Goal: Task Accomplishment & Management: Complete application form

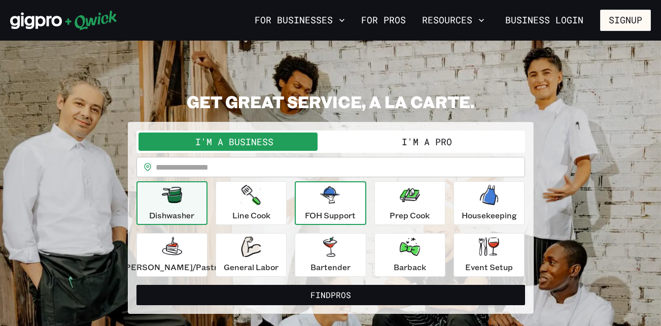
click at [323, 207] on div "FOH Support" at bounding box center [330, 203] width 51 height 37
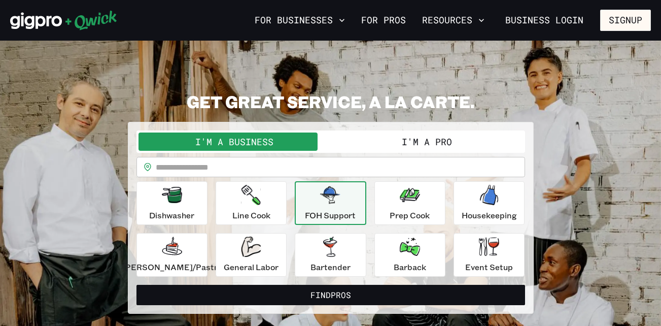
click at [392, 138] on button "I'm a Pro" at bounding box center [427, 141] width 192 height 18
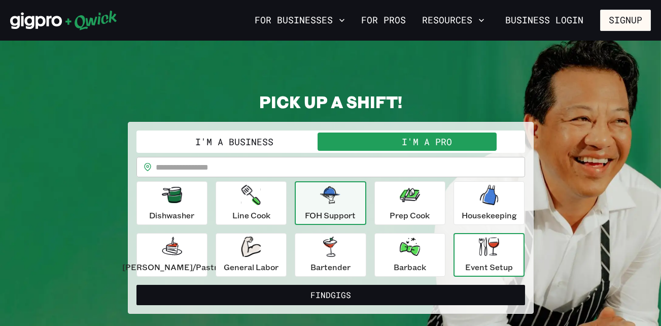
click at [472, 260] on div "Event Setup" at bounding box center [489, 254] width 48 height 37
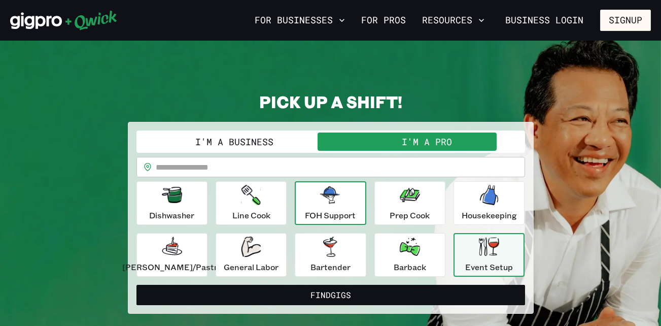
click at [329, 205] on div "FOH Support" at bounding box center [330, 203] width 51 height 37
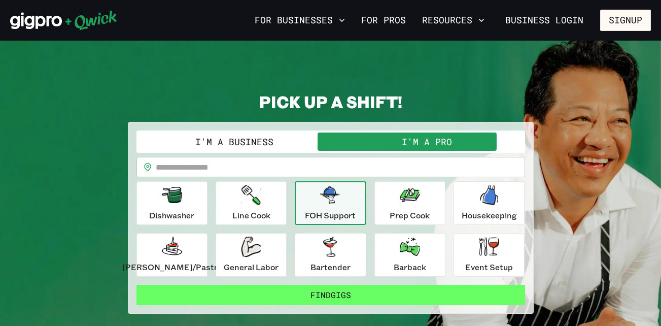
click at [325, 289] on button "Find Gigs" at bounding box center [330, 295] width 389 height 20
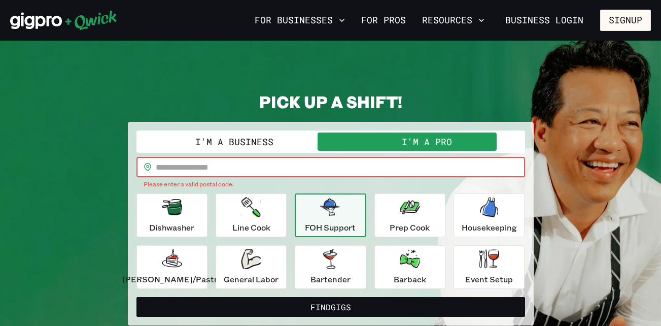
click at [253, 164] on input "text" at bounding box center [340, 167] width 369 height 20
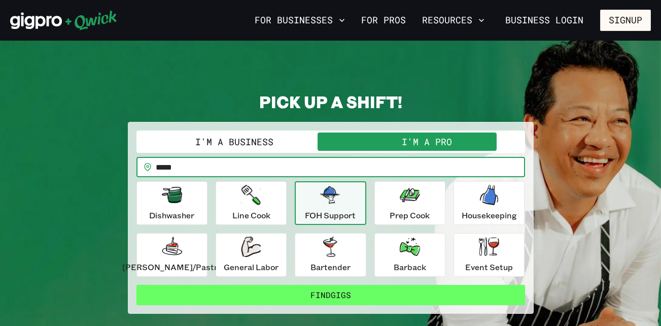
type input "*****"
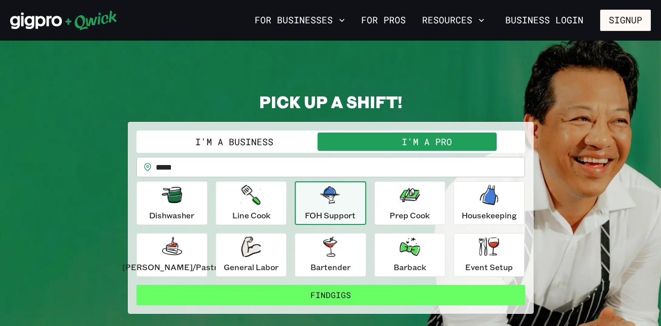
click at [287, 293] on button "Find Gigs" at bounding box center [330, 295] width 389 height 20
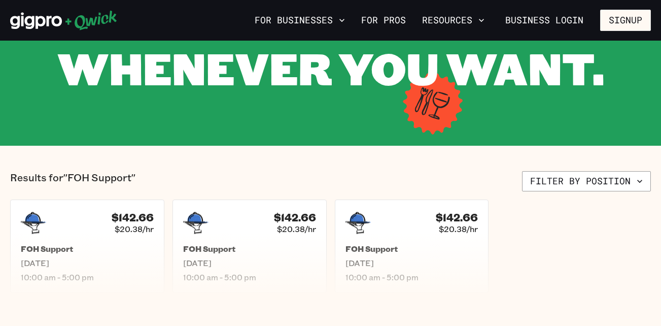
scroll to position [128, 0]
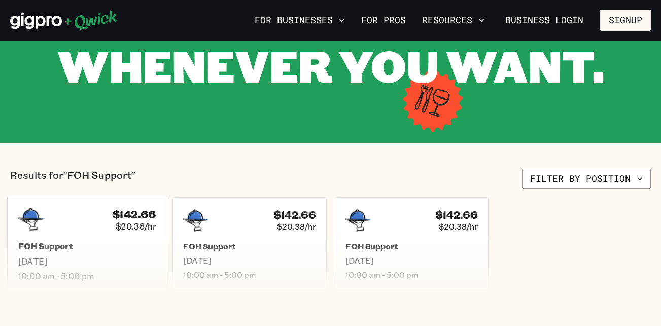
click at [145, 233] on div "$142.66 $20.38/hr FOH Support [DATE] 10:00 am - 5:00 pm" at bounding box center [87, 243] width 160 height 97
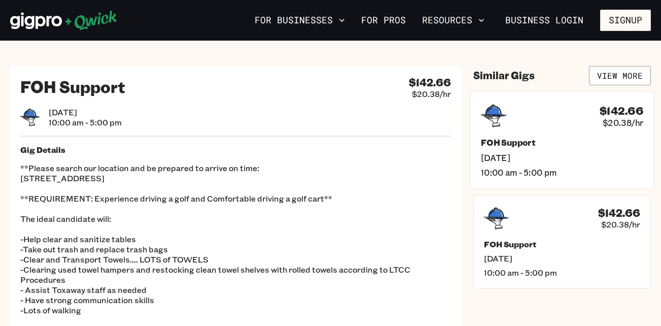
click at [544, 138] on h5 "FOH Support" at bounding box center [562, 142] width 162 height 11
click at [542, 145] on h5 "FOH Support" at bounding box center [562, 142] width 162 height 11
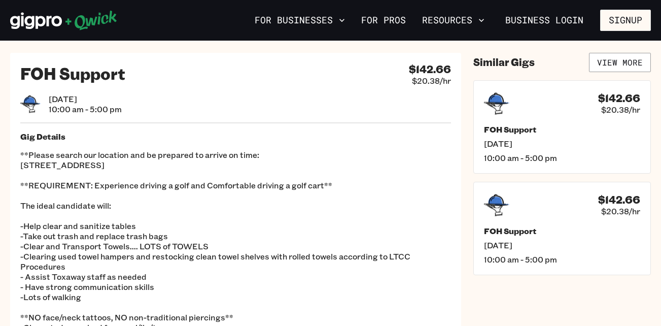
scroll to position [16, 0]
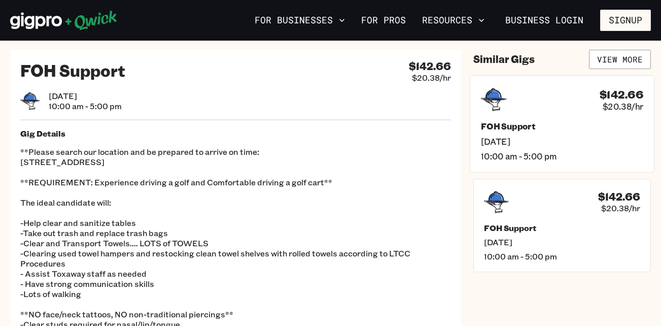
click at [513, 145] on span "[DATE]" at bounding box center [562, 140] width 162 height 11
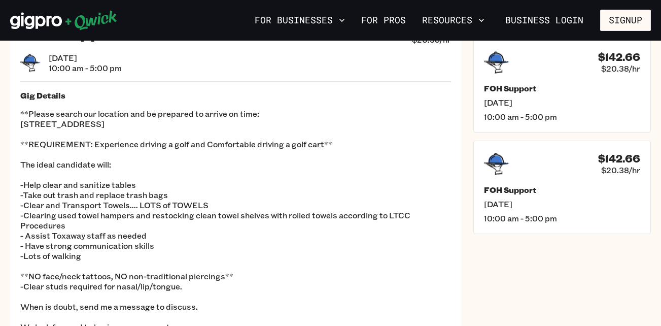
scroll to position [130, 0]
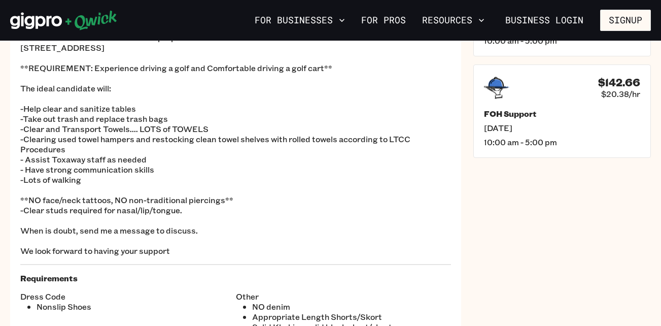
scroll to position [16, 0]
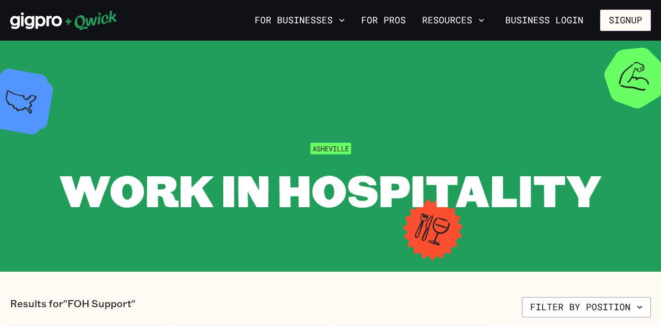
scroll to position [128, 0]
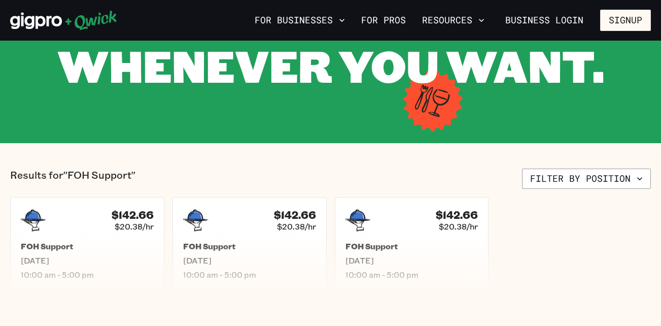
click at [11, 10] on icon at bounding box center [63, 20] width 107 height 20
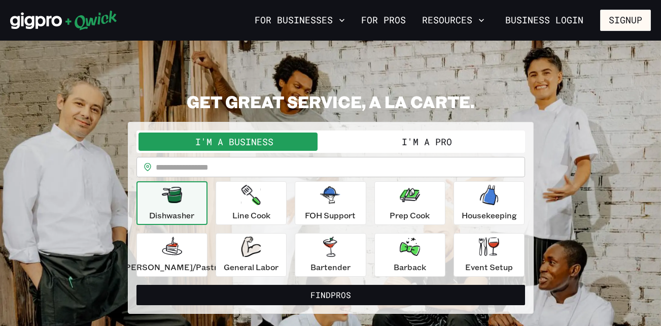
click at [271, 171] on input "text" at bounding box center [340, 167] width 369 height 20
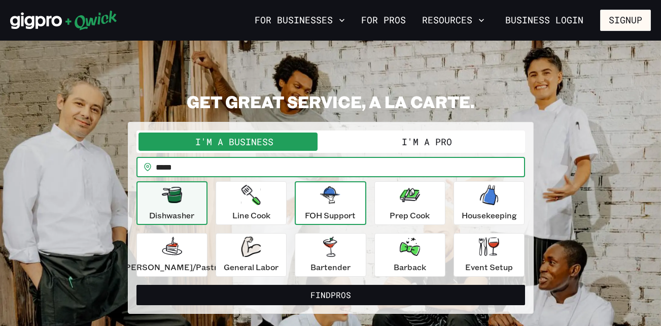
type input "*****"
click at [333, 202] on icon "button" at bounding box center [330, 194] width 20 height 17
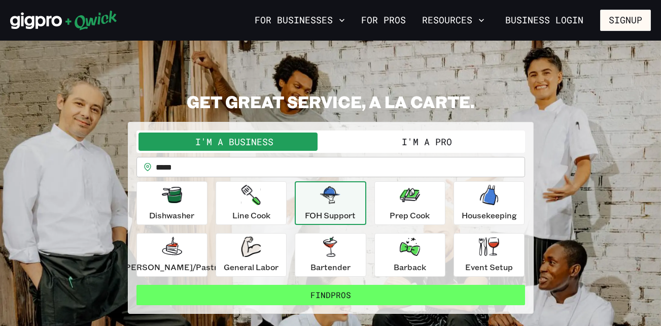
click at [384, 290] on button "Find Pros" at bounding box center [330, 295] width 389 height 20
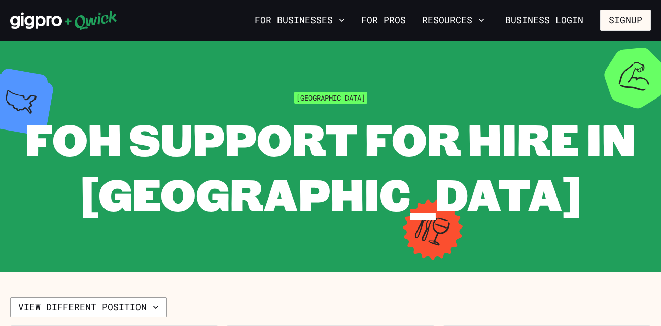
click at [418, 166] on span "FOH Support for Hire in [GEOGRAPHIC_DATA]" at bounding box center [330, 166] width 610 height 113
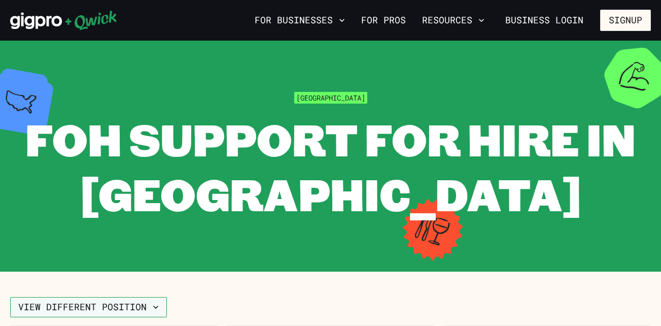
click at [154, 306] on icon "button" at bounding box center [156, 307] width 10 height 10
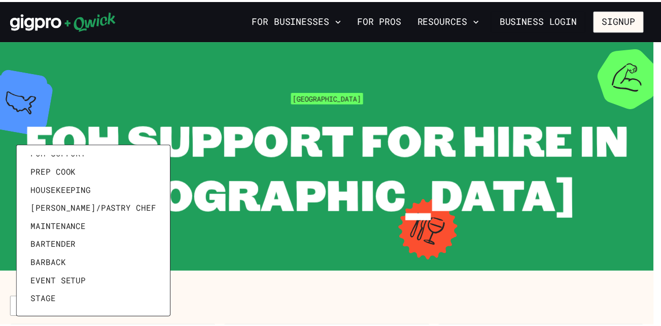
scroll to position [49, 0]
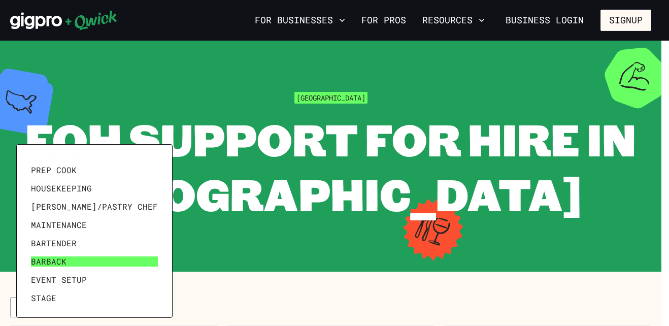
click at [84, 263] on link "Barback" at bounding box center [94, 261] width 135 height 18
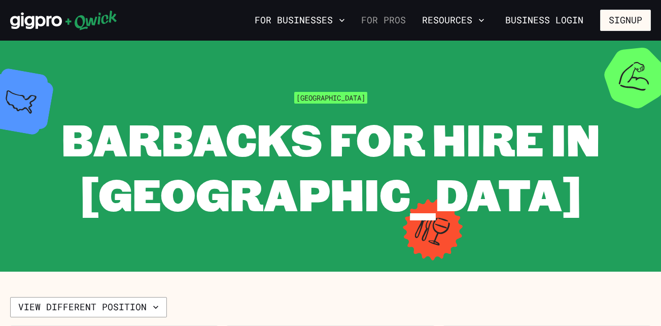
click at [397, 15] on link "For Pros" at bounding box center [383, 20] width 53 height 17
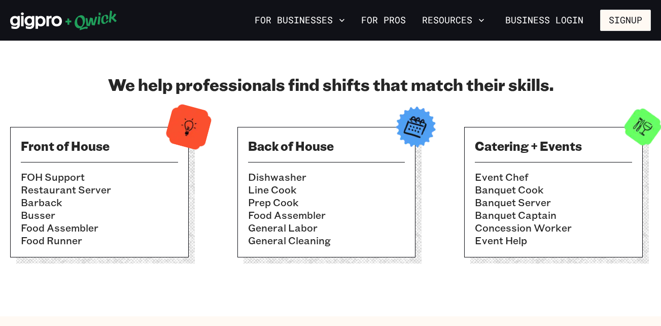
scroll to position [329, 0]
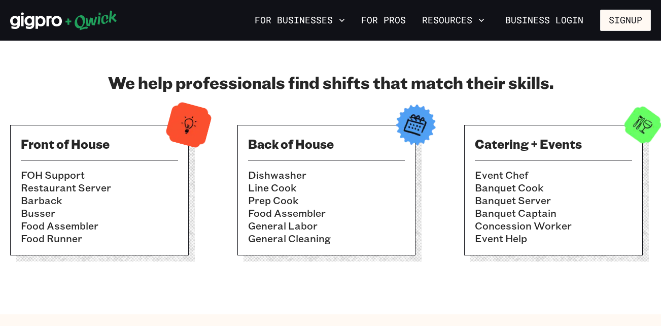
click at [131, 184] on li "Restaurant Server" at bounding box center [99, 187] width 157 height 13
click at [139, 211] on li "Busser" at bounding box center [99, 212] width 157 height 13
click at [139, 207] on li "Busser" at bounding box center [99, 212] width 157 height 13
click at [137, 202] on li "Barback" at bounding box center [99, 200] width 157 height 13
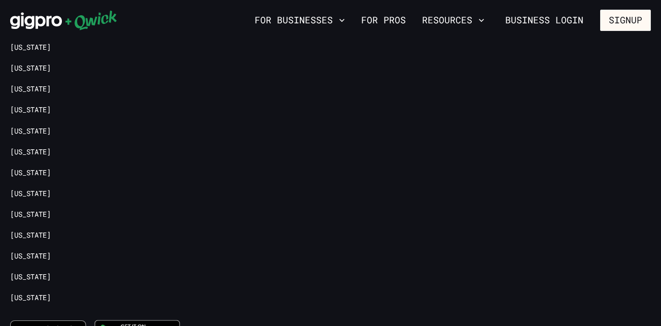
scroll to position [2281, 0]
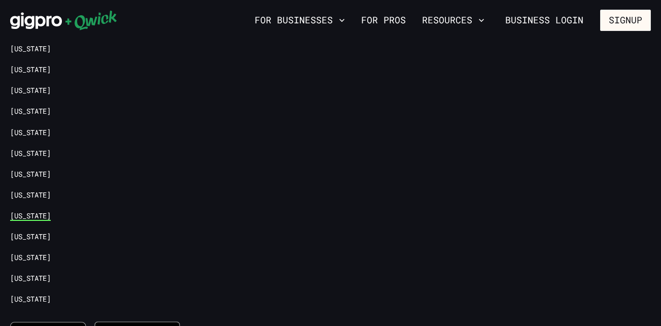
click at [41, 219] on link "[US_STATE]" at bounding box center [30, 216] width 41 height 10
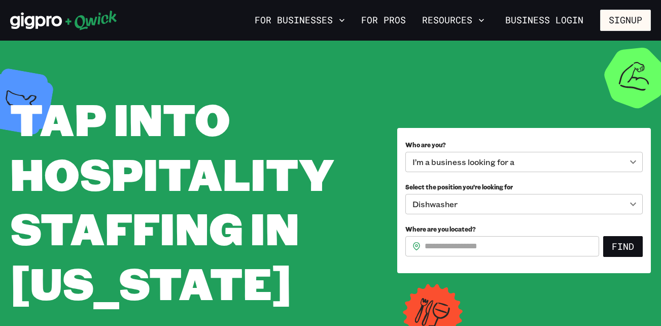
click at [632, 166] on body "**********" at bounding box center [330, 163] width 661 height 326
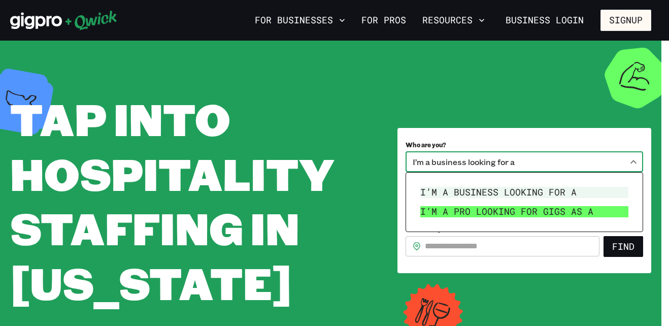
click at [573, 213] on li "I’m a pro looking for Gigs as a" at bounding box center [524, 211] width 216 height 19
type input "***"
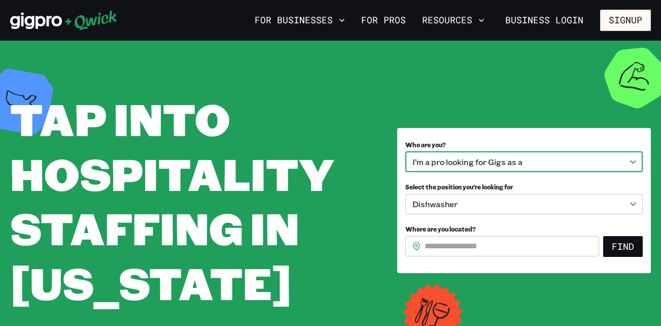
click at [618, 202] on body "**********" at bounding box center [330, 163] width 661 height 326
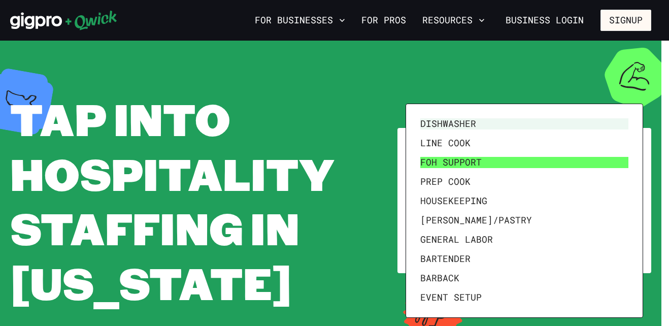
click at [478, 161] on li "FOH Support" at bounding box center [524, 162] width 216 height 19
type input "**********"
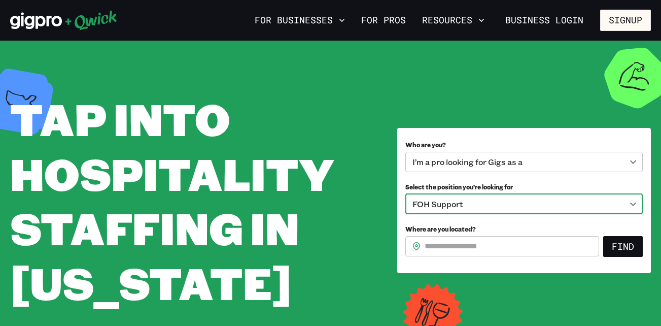
click at [512, 250] on input "Where are you located?" at bounding box center [512, 246] width 175 height 20
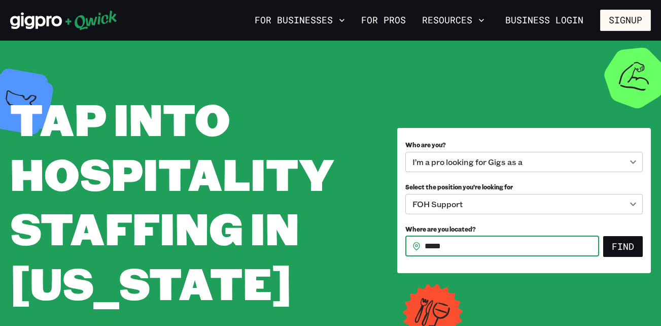
click at [603, 236] on button "Find" at bounding box center [623, 246] width 40 height 21
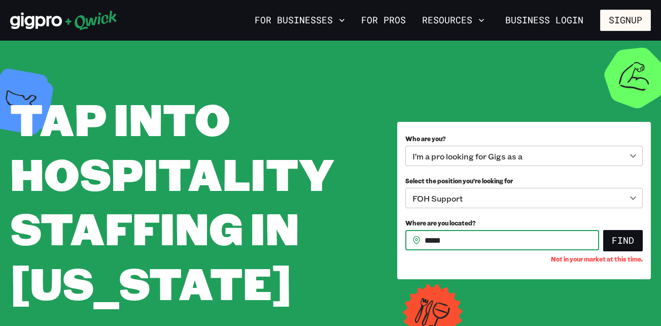
type input "*****"
click at [603, 230] on button "Find" at bounding box center [623, 240] width 40 height 21
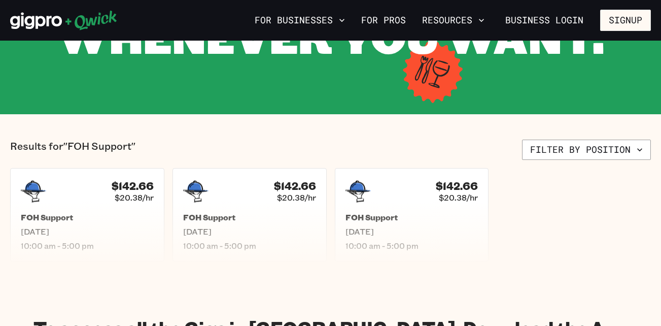
scroll to position [156, 0]
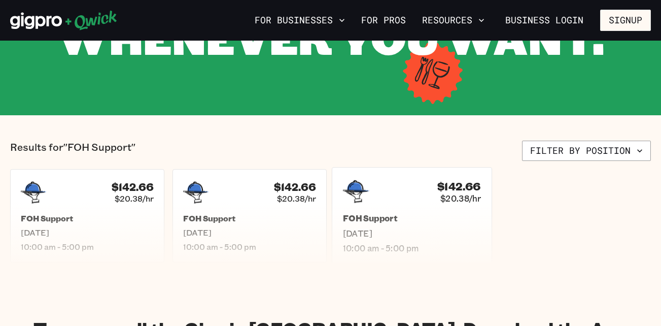
click at [441, 226] on div "FOH Support [DATE] 10:00 am - 5:00 pm" at bounding box center [411, 233] width 138 height 40
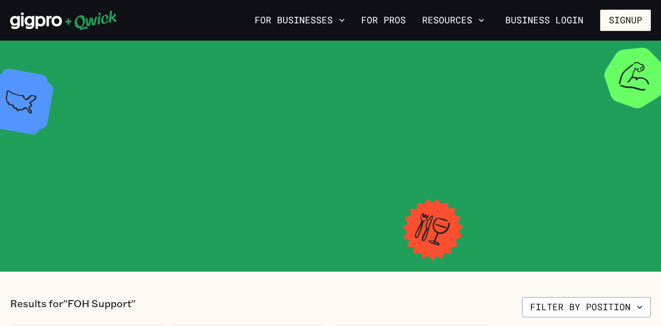
scroll to position [156, 0]
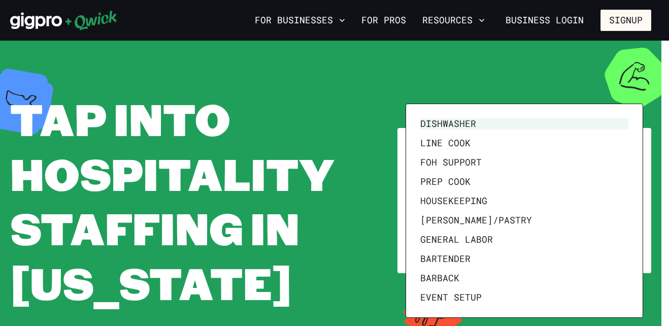
click at [634, 202] on body "**********" at bounding box center [334, 163] width 669 height 326
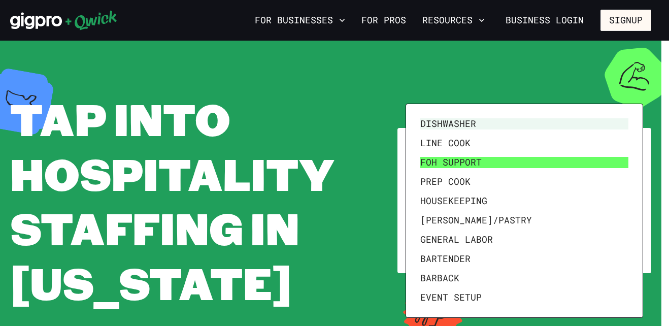
click at [522, 160] on li "FOH Support" at bounding box center [524, 162] width 216 height 19
type input "**********"
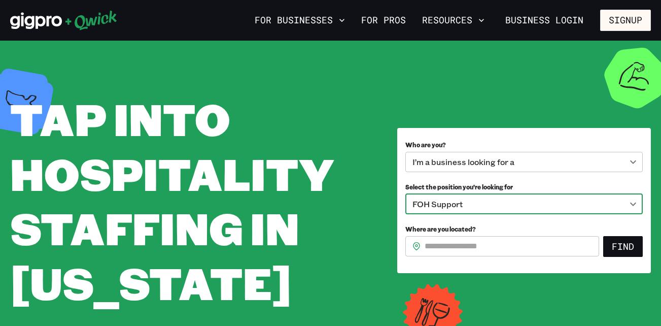
click at [474, 249] on input "Where are you located?" at bounding box center [512, 246] width 175 height 20
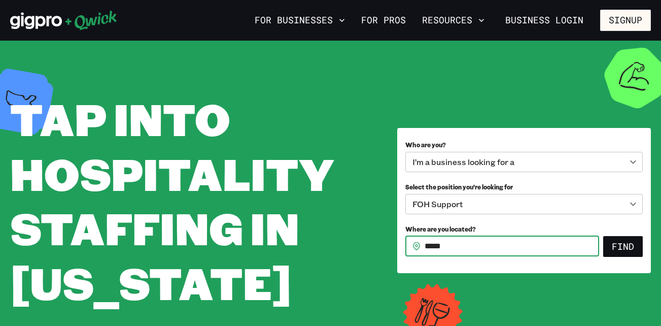
type input "*****"
click at [603, 236] on button "Find" at bounding box center [623, 246] width 40 height 21
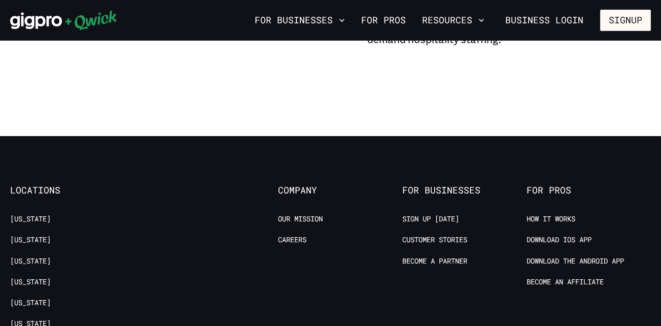
scroll to position [1089, 0]
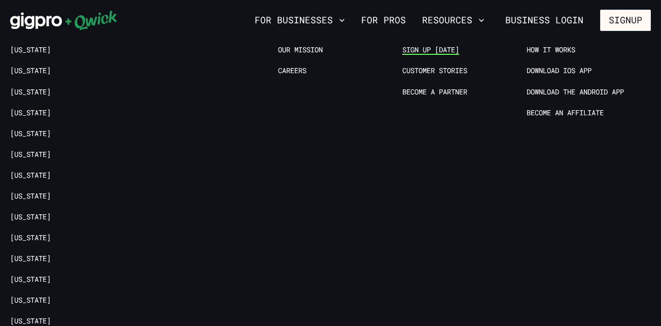
click at [452, 51] on link "Sign up [DATE]" at bounding box center [430, 50] width 57 height 10
